Goal: Information Seeking & Learning: Learn about a topic

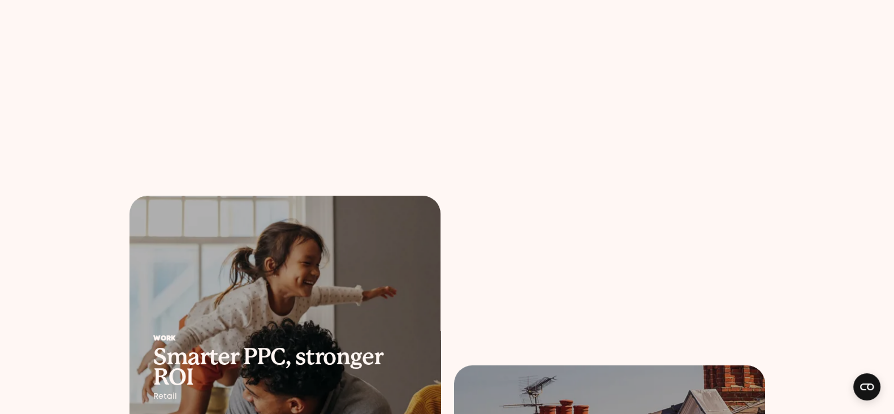
scroll to position [141, 0]
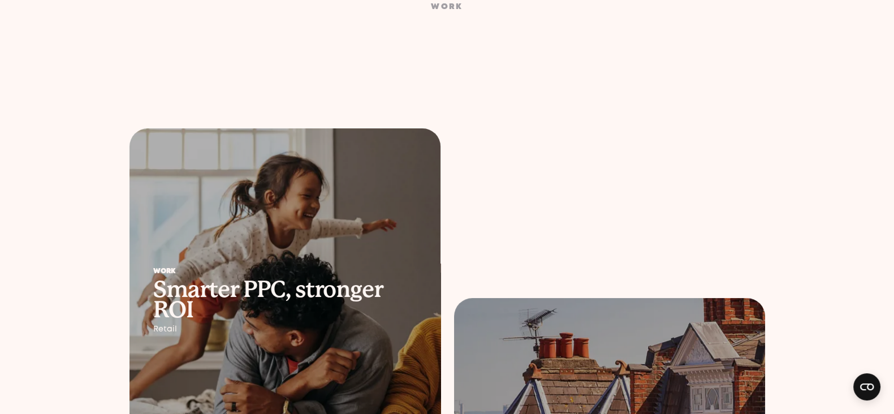
drag, startPoint x: 325, startPoint y: 239, endPoint x: 325, endPoint y: 189, distance: 49.2
click at [325, 239] on div at bounding box center [285, 300] width 311 height 345
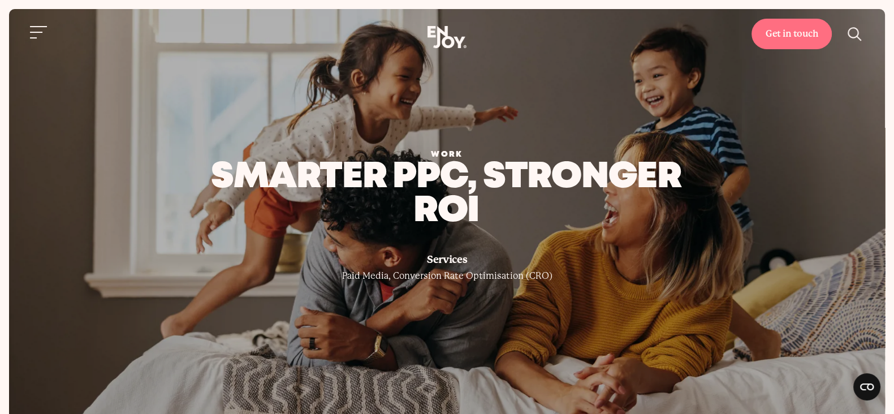
click at [255, 195] on strong "smarter ppc, stronger roi" at bounding box center [446, 194] width 470 height 66
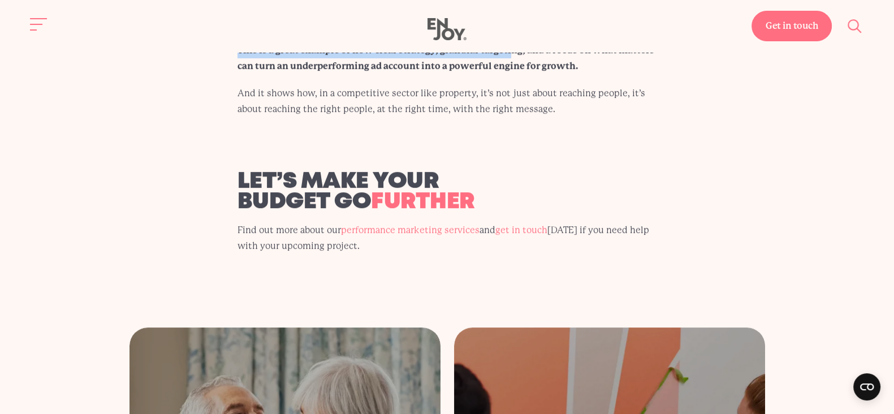
scroll to position [5632, 0]
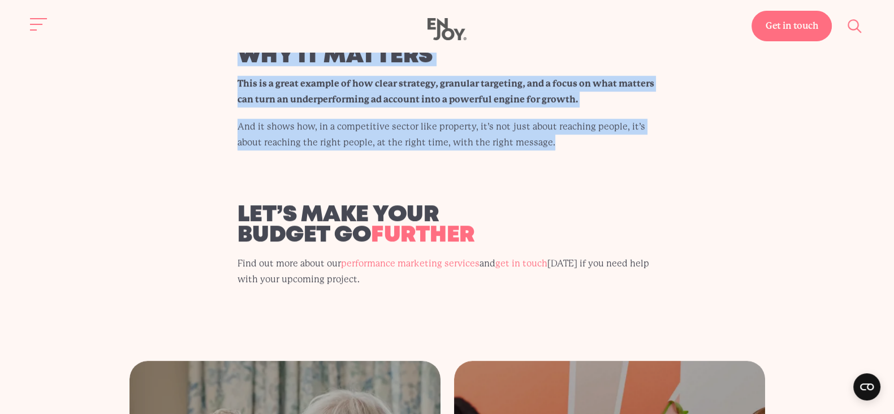
drag, startPoint x: 235, startPoint y: 160, endPoint x: 614, endPoint y: 106, distance: 382.2
copy body "loremi dol, sitametc adi Elitsedd Eius Tempo , Incididunt Utla Etdoloremagn (AL…"
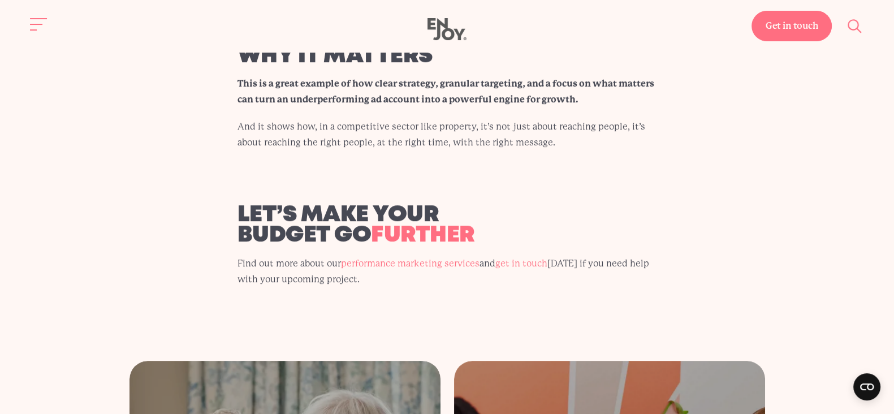
drag, startPoint x: 214, startPoint y: 139, endPoint x: 225, endPoint y: 112, distance: 29.0
